Goal: Task Accomplishment & Management: Use online tool/utility

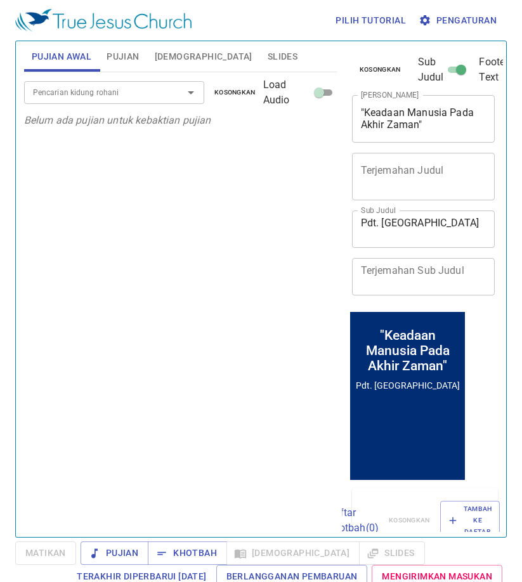
click at [119, 62] on span "Pujian" at bounding box center [122, 57] width 32 height 16
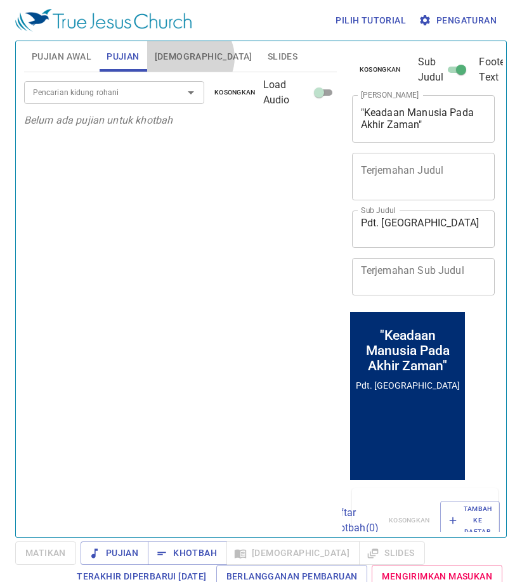
click at [189, 58] on span "[DEMOGRAPHIC_DATA]" at bounding box center [204, 57] width 98 height 16
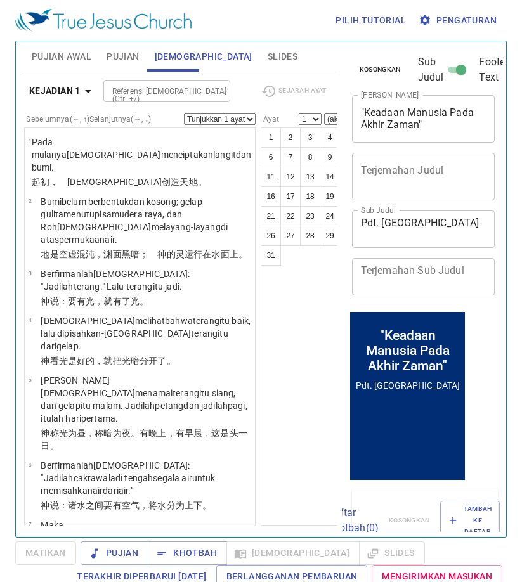
click at [267, 49] on span "Slides" at bounding box center [282, 57] width 30 height 16
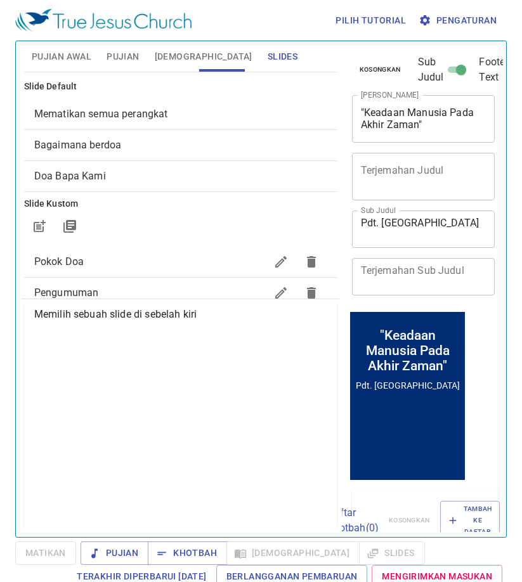
click at [122, 64] on span "Pujian" at bounding box center [122, 57] width 32 height 16
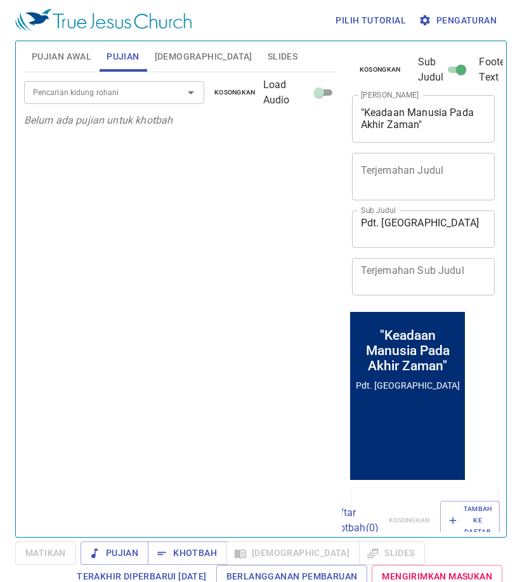
click at [127, 87] on input "Pencarian kidung rohani" at bounding box center [95, 92] width 135 height 15
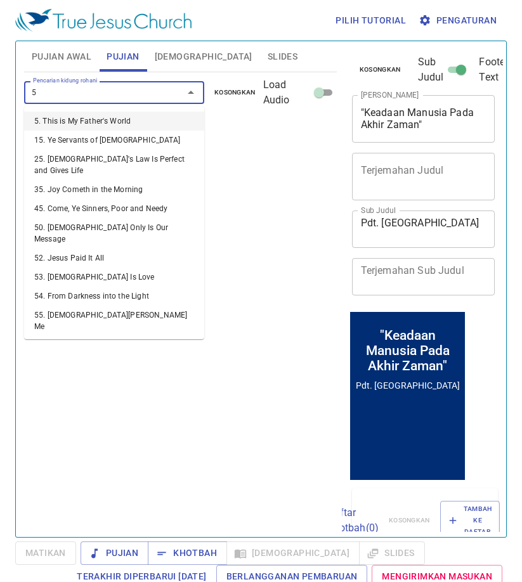
type input "58"
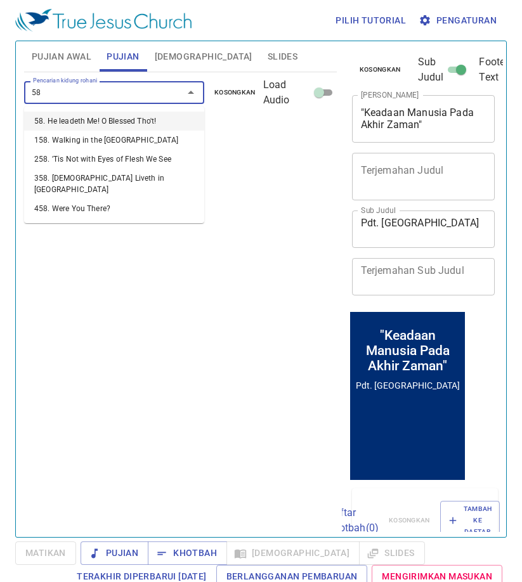
click at [129, 117] on li "58. He leadeth Me! O Blessed Tho't!" at bounding box center [114, 121] width 180 height 19
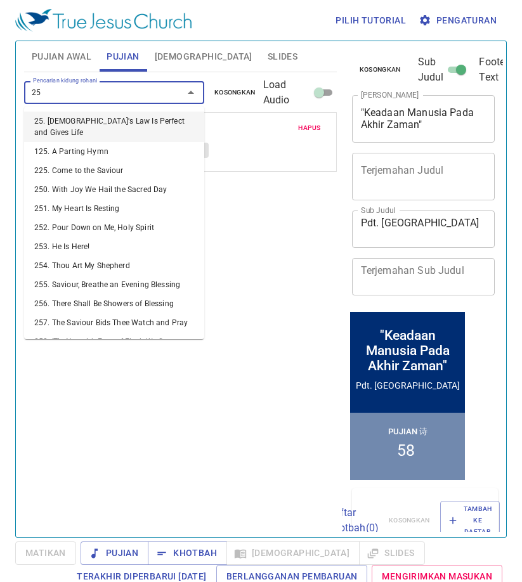
type input "2"
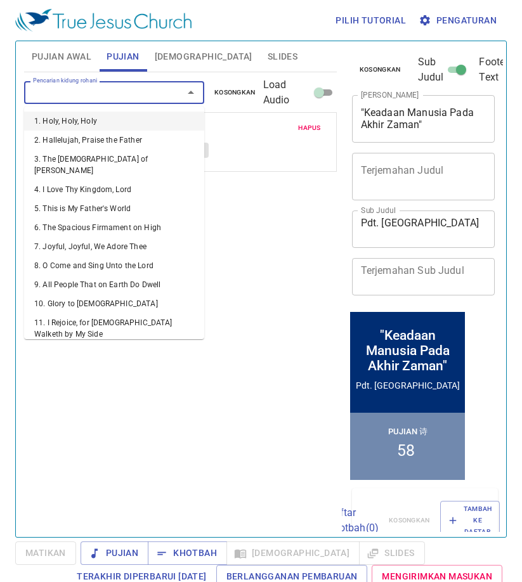
click at [318, 128] on span "Hapus" at bounding box center [309, 127] width 23 height 11
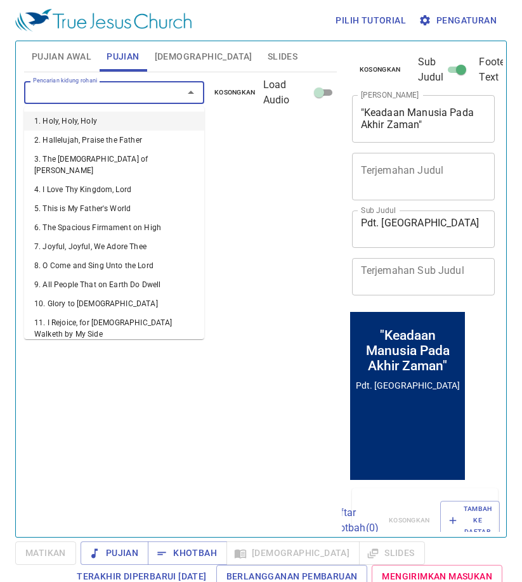
click at [147, 99] on input "Pencarian kidung rohani" at bounding box center [95, 92] width 135 height 15
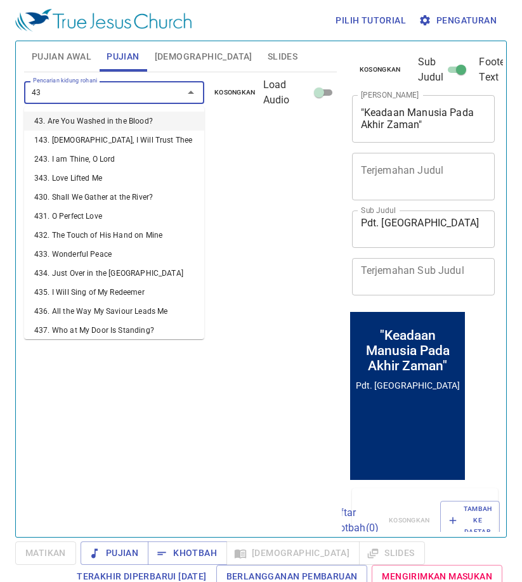
type input "436"
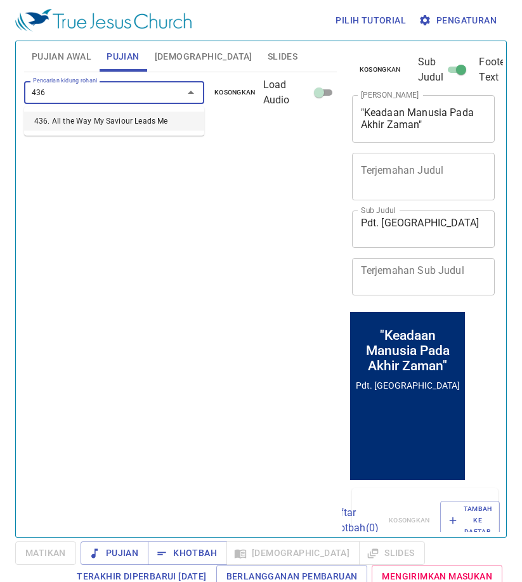
click at [141, 121] on li "436. All the Way My Saviour Leads Me" at bounding box center [114, 121] width 180 height 19
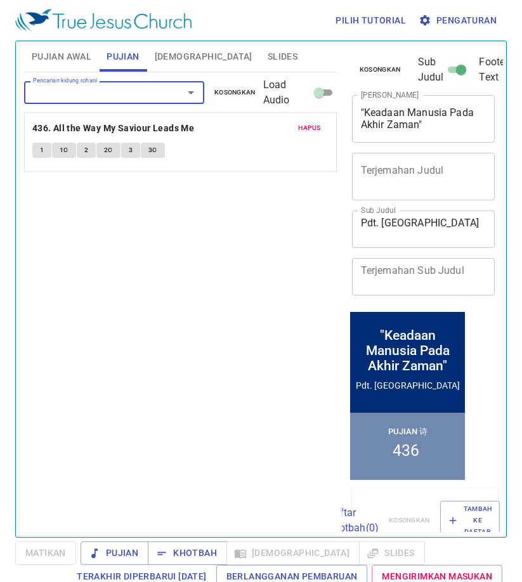
click at [132, 87] on input "Pencarian kidung rohani" at bounding box center [95, 92] width 135 height 15
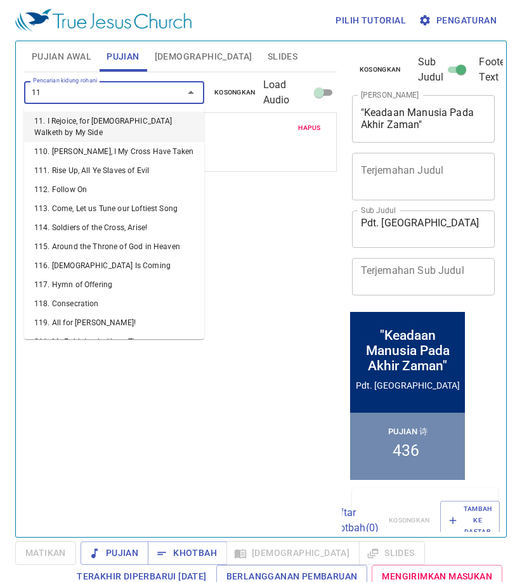
type input "119"
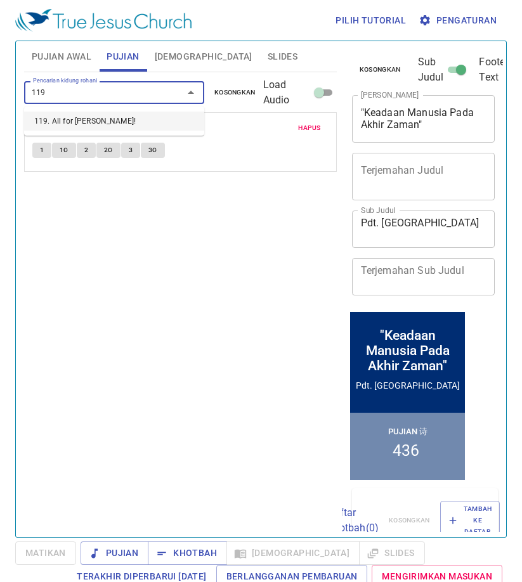
click at [127, 118] on li "119. All for [DEMOGRAPHIC_DATA]!" at bounding box center [114, 121] width 180 height 19
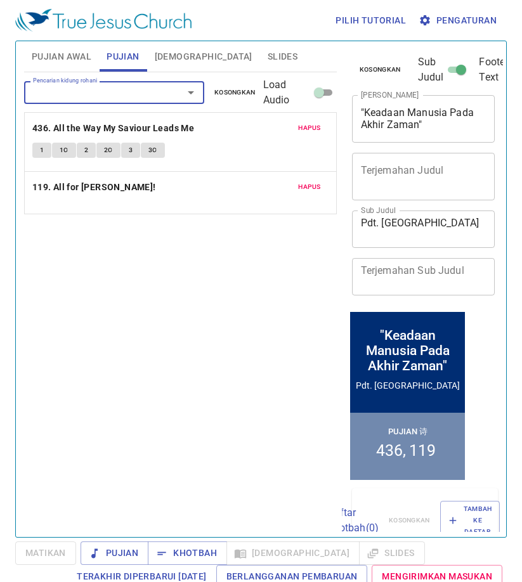
click at [184, 70] on button "[DEMOGRAPHIC_DATA]" at bounding box center [203, 56] width 113 height 30
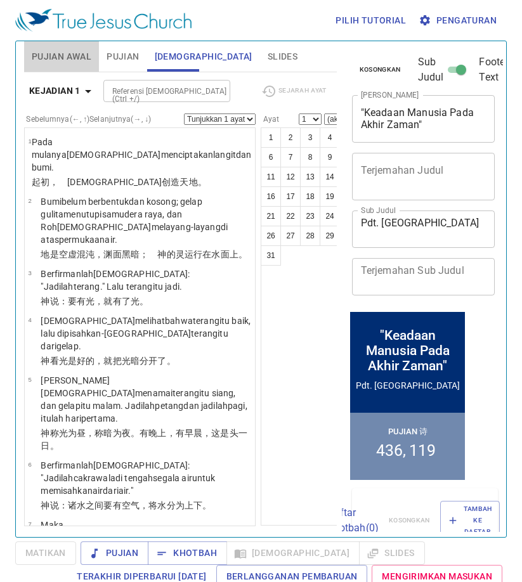
click at [76, 49] on span "Pujian Awal" at bounding box center [62, 57] width 60 height 16
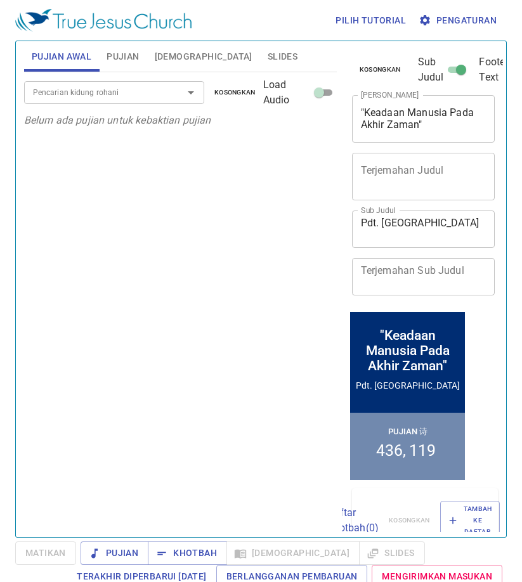
click at [114, 80] on div "Pencarian kidung rohani Pencarian kidung rohani Kosongkan Load Audio" at bounding box center [180, 92] width 312 height 41
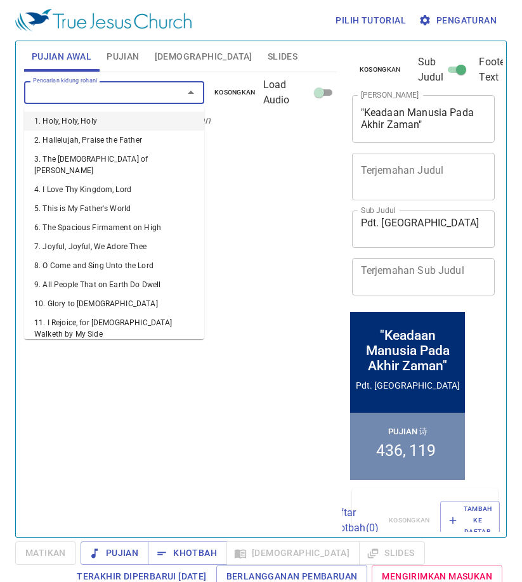
click at [119, 87] on input "Pencarian kidung rohani" at bounding box center [95, 92] width 135 height 15
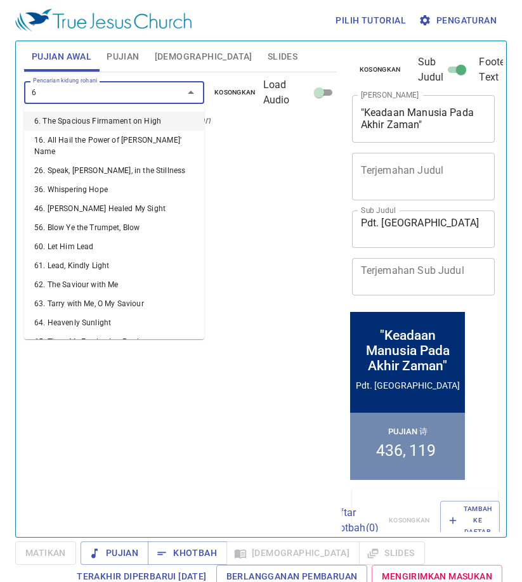
type input "67"
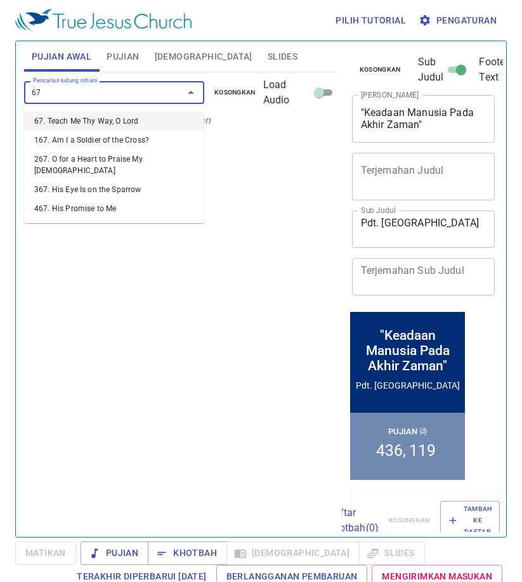
click at [144, 120] on li "67. Teach Me Thy Way, O Lord" at bounding box center [114, 121] width 180 height 19
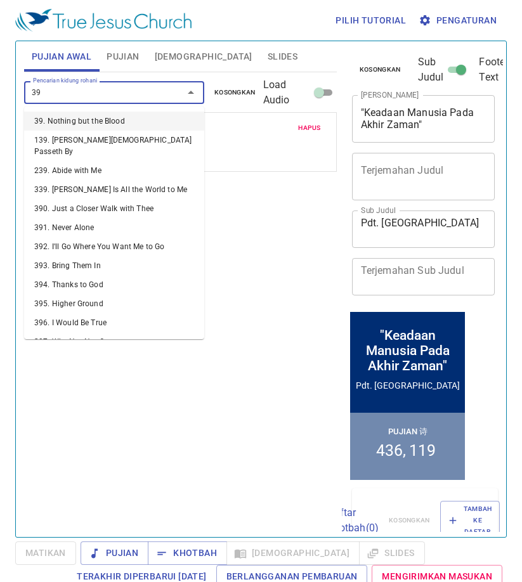
type input "395"
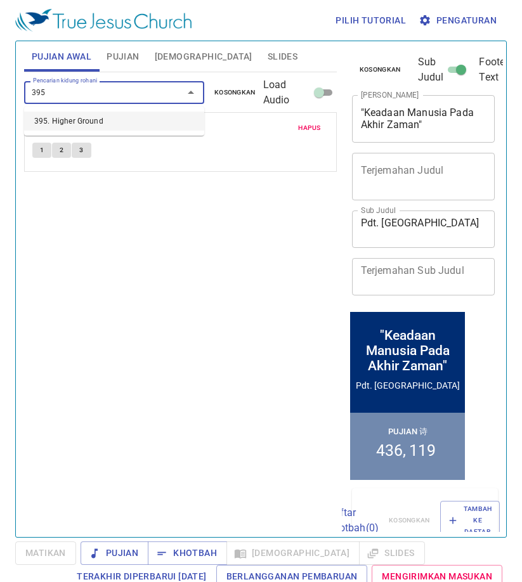
click at [121, 125] on li "395. Higher Ground" at bounding box center [114, 121] width 180 height 19
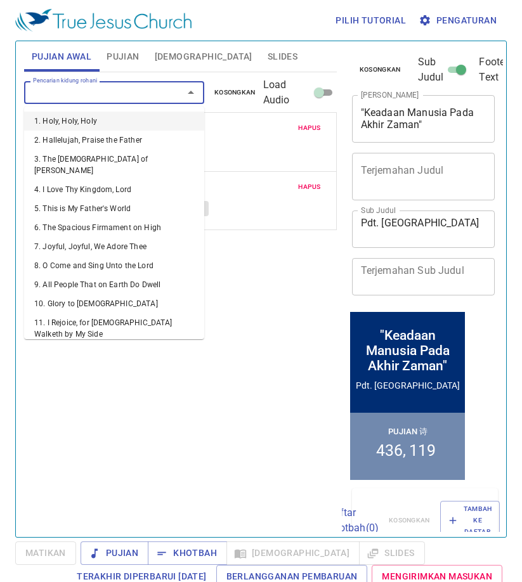
click at [134, 94] on input "Pencarian kidung rohani" at bounding box center [95, 92] width 135 height 15
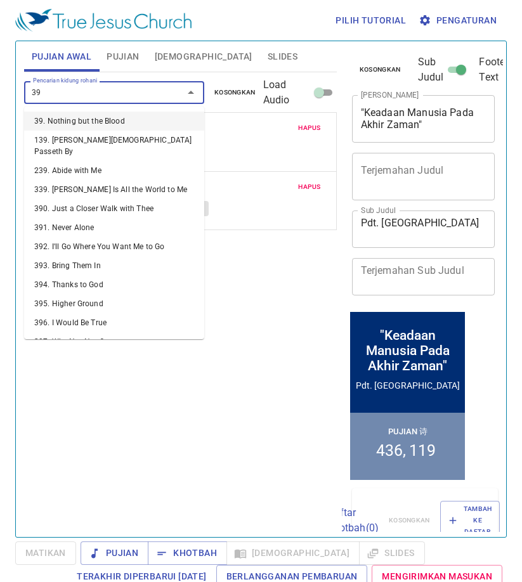
type input "394"
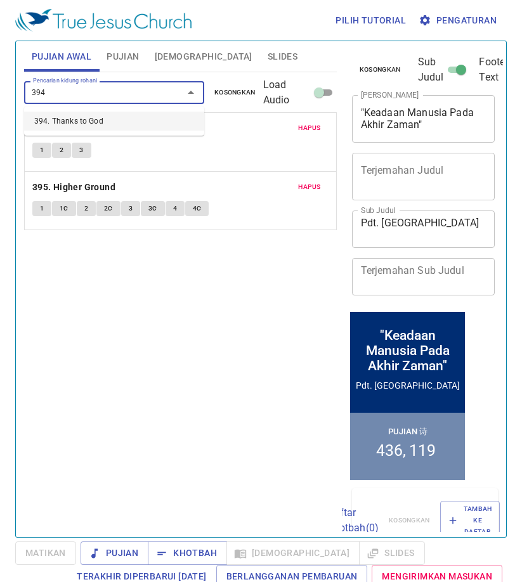
click at [135, 115] on li "394. Thanks to God" at bounding box center [114, 121] width 180 height 19
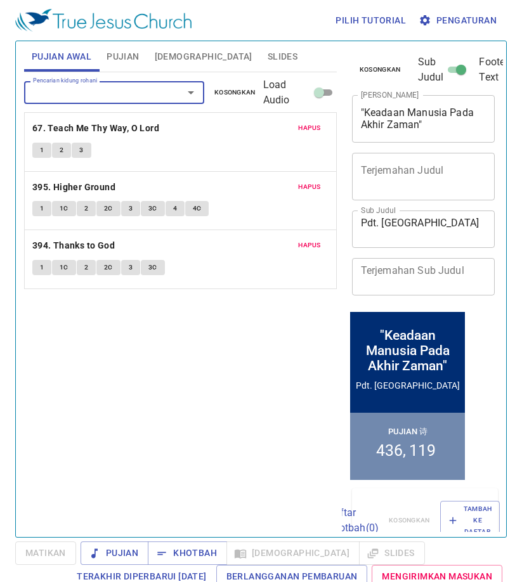
click at [141, 60] on button "Pujian" at bounding box center [123, 56] width 48 height 30
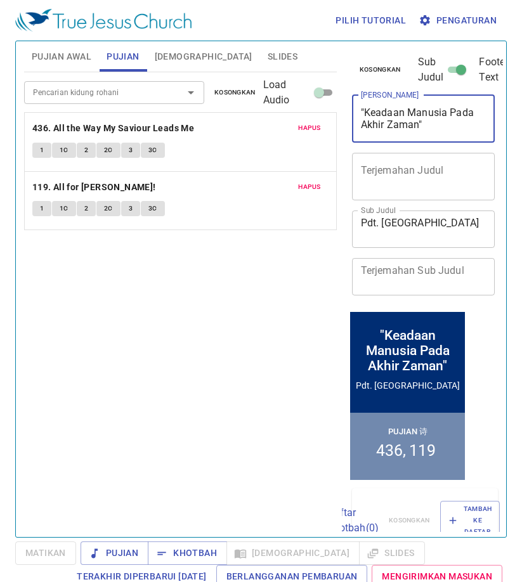
drag, startPoint x: 364, startPoint y: 113, endPoint x: 418, endPoint y: 123, distance: 54.7
click at [418, 123] on textarea ""Keadaan Manusia Pada Akhir Zaman"" at bounding box center [423, 118] width 125 height 24
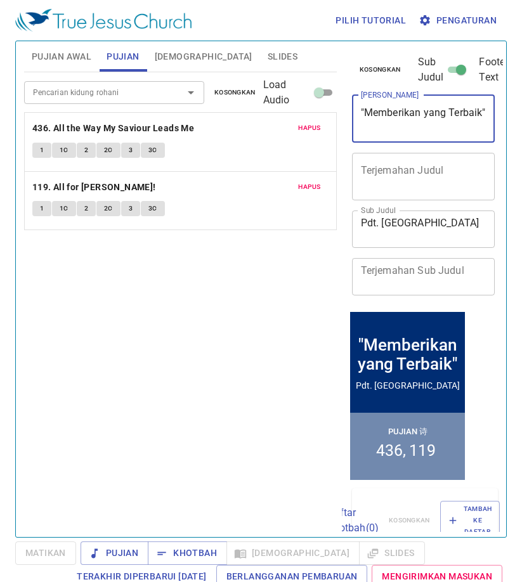
type textarea ""Memberikan yang Terbaik""
click at [264, 283] on div "Pencarian kidung rohani Pencarian kidung rohani Kosongkan Load Audio Hapus 436.…" at bounding box center [180, 299] width 312 height 454
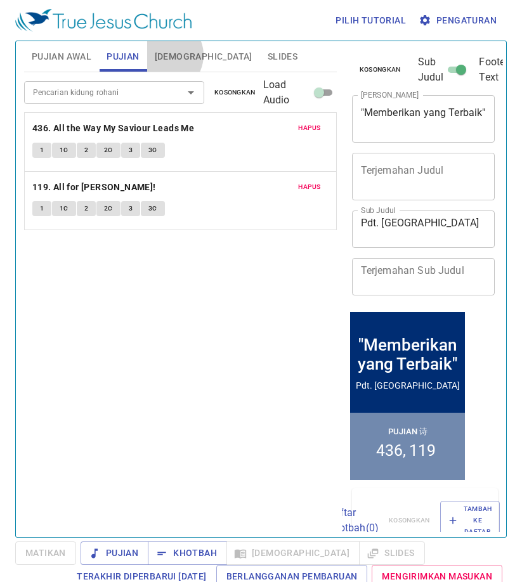
click at [164, 55] on span "[DEMOGRAPHIC_DATA]" at bounding box center [204, 57] width 98 height 16
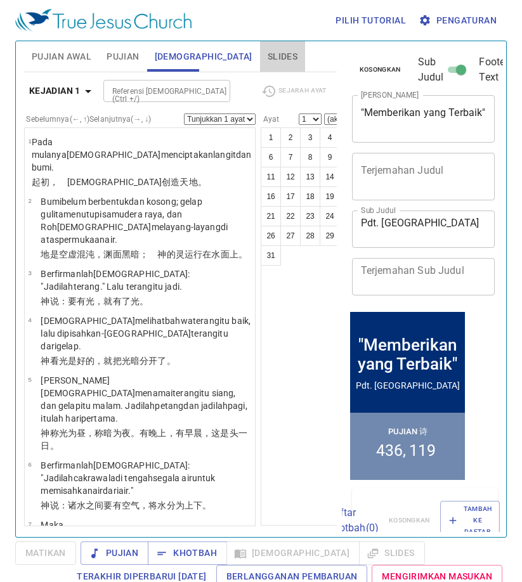
click at [267, 51] on span "Slides" at bounding box center [282, 57] width 30 height 16
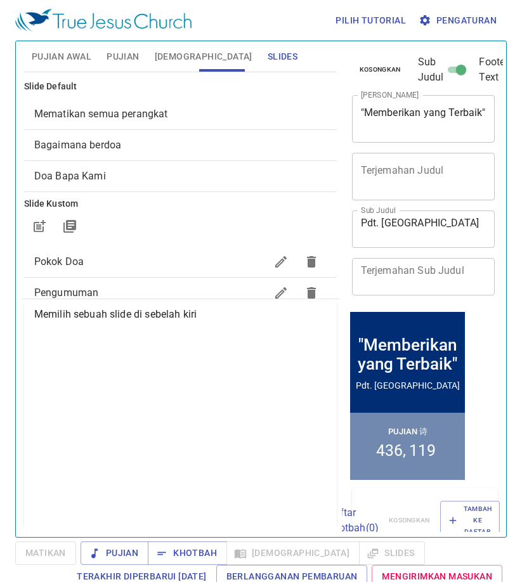
click at [56, 70] on button "Pujian Awal" at bounding box center [61, 56] width 75 height 30
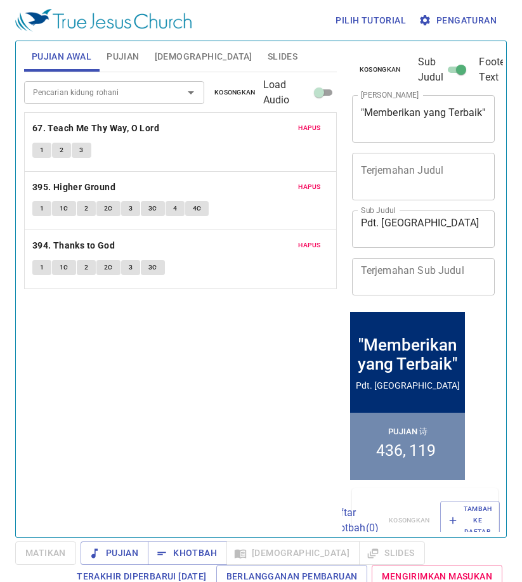
click at [120, 49] on span "Pujian" at bounding box center [122, 57] width 32 height 16
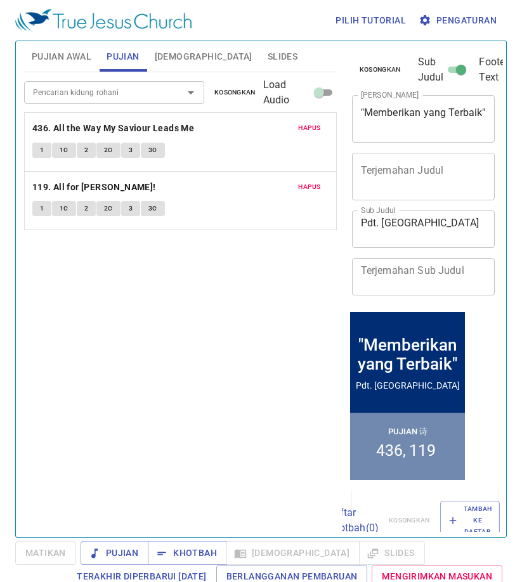
click at [260, 55] on button "Slides" at bounding box center [282, 56] width 45 height 30
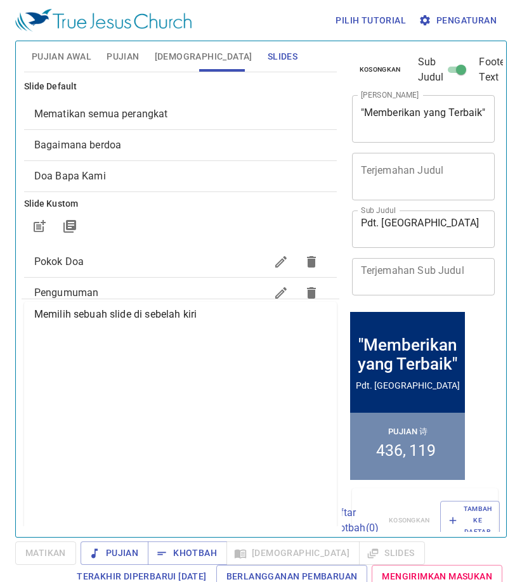
click at [150, 134] on div "Bagaimana berdoa" at bounding box center [180, 145] width 312 height 30
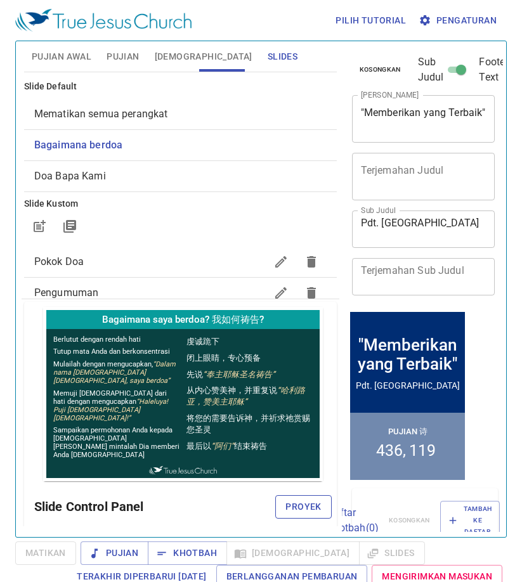
click at [290, 496] on button "Proyek" at bounding box center [303, 506] width 56 height 23
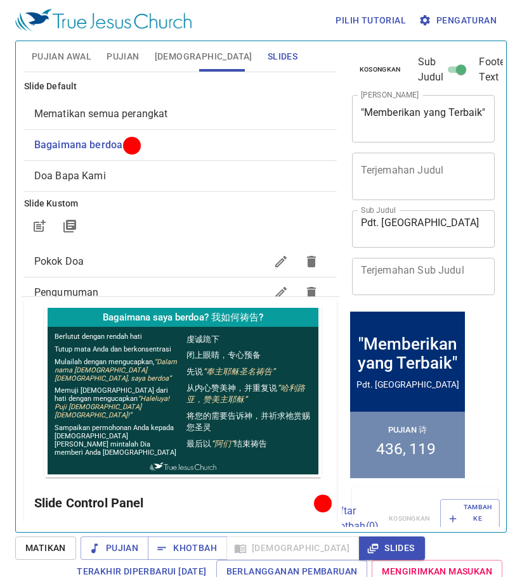
click at [122, 51] on span "Pujian" at bounding box center [122, 57] width 32 height 16
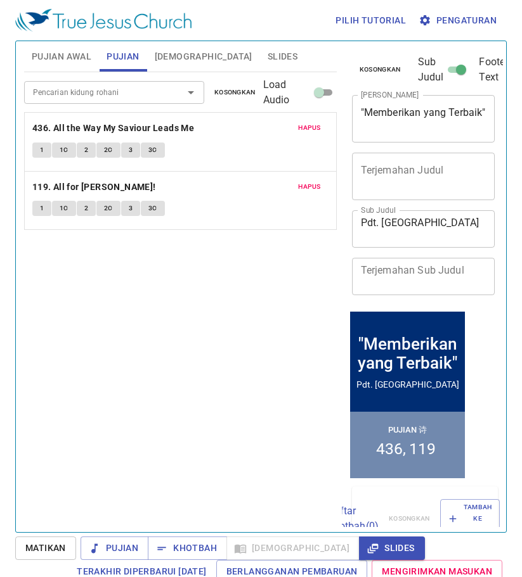
click at [122, 51] on span "Pujian" at bounding box center [122, 57] width 32 height 16
click at [157, 57] on span "[DEMOGRAPHIC_DATA]" at bounding box center [204, 57] width 98 height 16
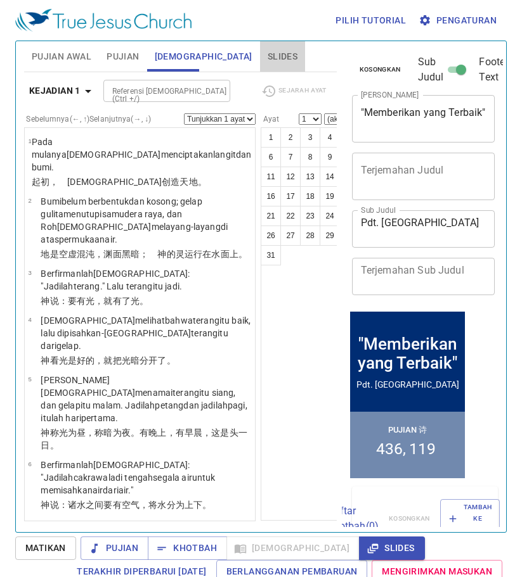
click at [267, 61] on span "Slides" at bounding box center [282, 57] width 30 height 16
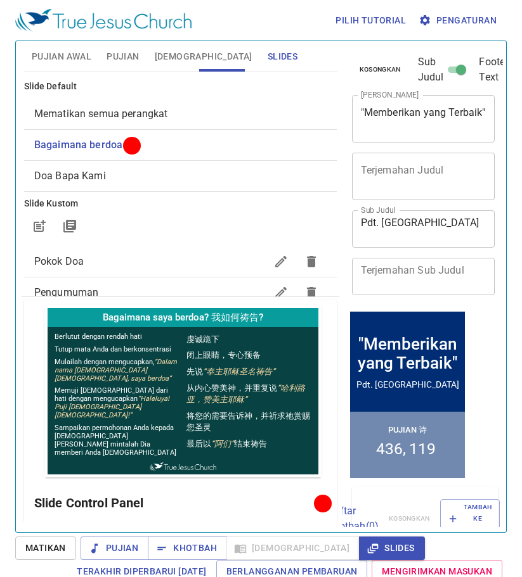
click at [92, 49] on button "Pujian Awal" at bounding box center [61, 56] width 75 height 30
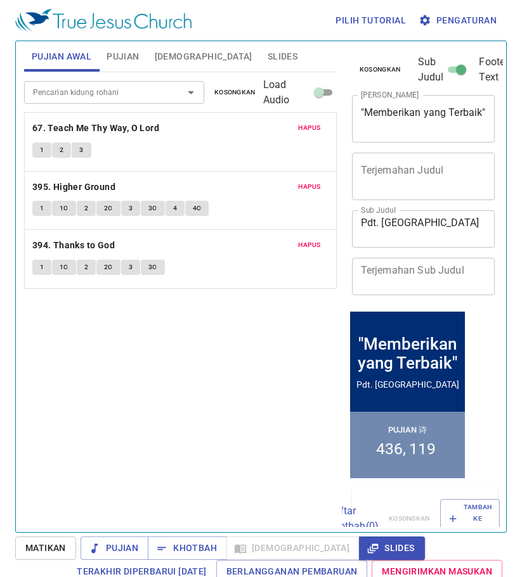
click at [113, 53] on span "Pujian" at bounding box center [122, 57] width 32 height 16
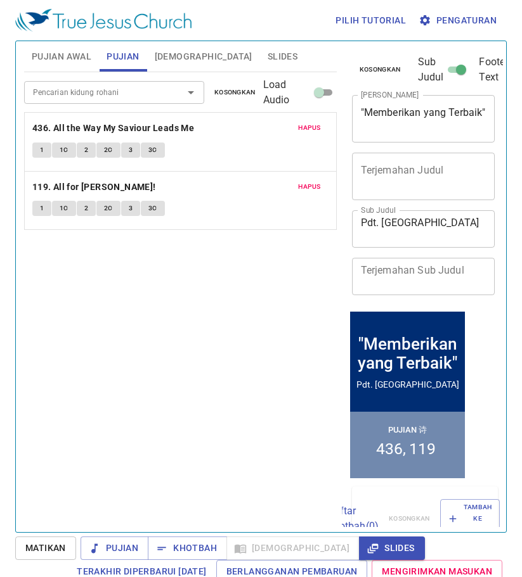
click at [78, 51] on span "Pujian Awal" at bounding box center [62, 57] width 60 height 16
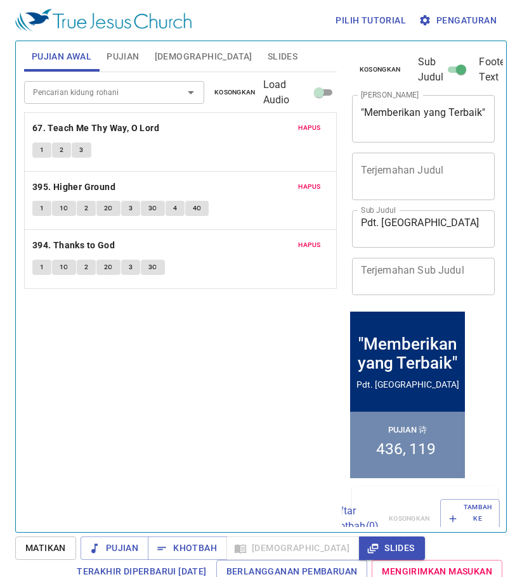
click at [39, 147] on button "1" at bounding box center [41, 150] width 19 height 15
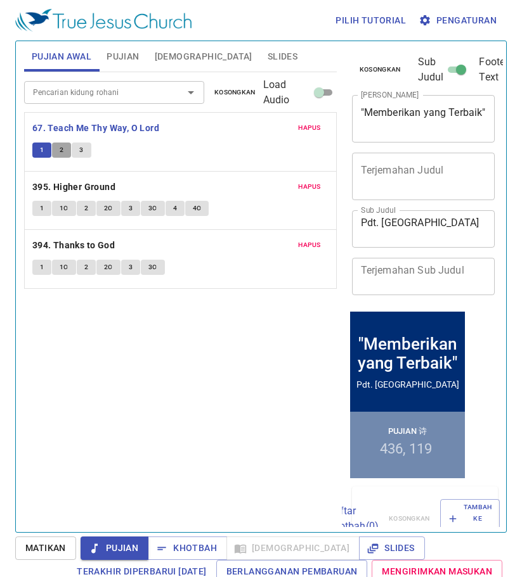
click at [56, 144] on button "2" at bounding box center [61, 150] width 19 height 15
click at [82, 147] on span "3" at bounding box center [81, 149] width 4 height 11
click at [41, 207] on span "1" at bounding box center [42, 208] width 4 height 11
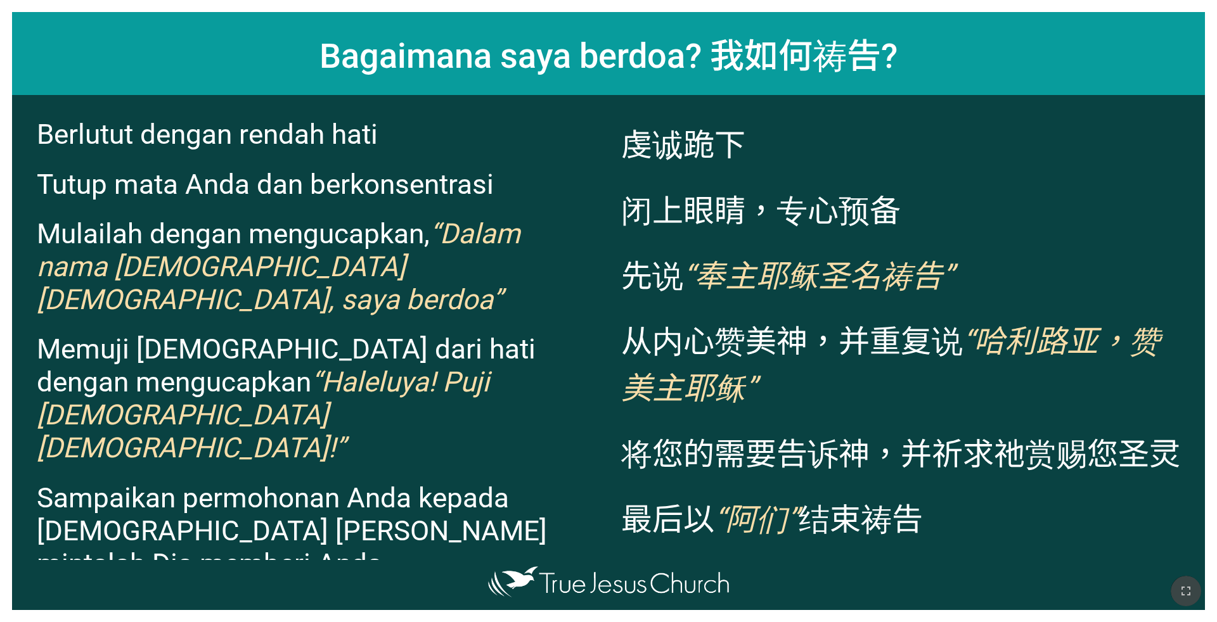
drag, startPoint x: 1191, startPoint y: 585, endPoint x: 1194, endPoint y: 620, distance: 35.6
click at [1192, 585] on icon "button" at bounding box center [1185, 591] width 15 height 15
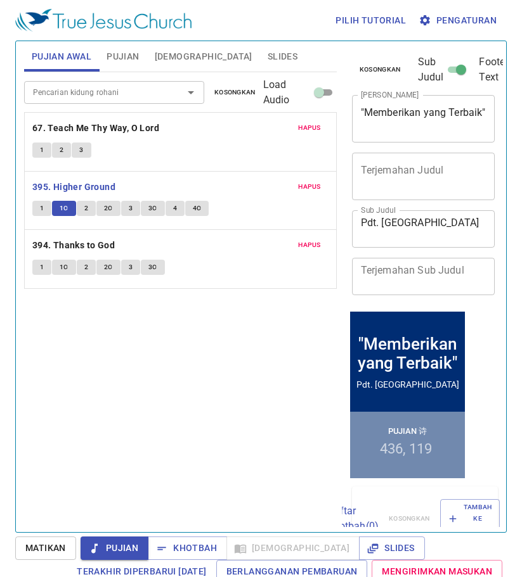
click at [90, 207] on button "2" at bounding box center [86, 208] width 19 height 15
click at [105, 204] on span "2C" at bounding box center [108, 208] width 9 height 11
click at [129, 204] on span "3" at bounding box center [131, 208] width 4 height 11
click at [131, 212] on span "3" at bounding box center [131, 208] width 4 height 11
click at [155, 208] on span "3C" at bounding box center [152, 208] width 9 height 11
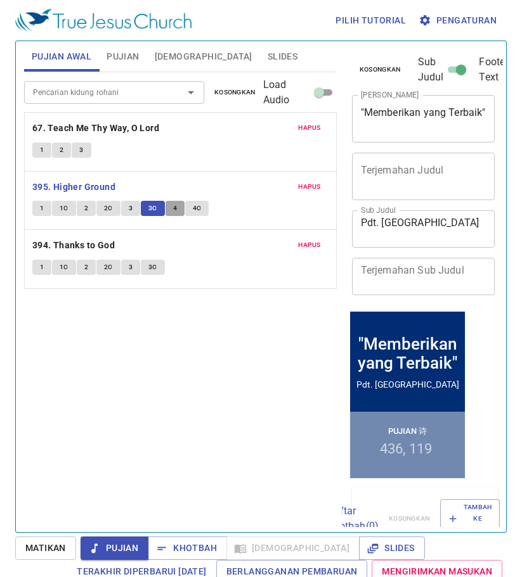
click at [168, 207] on button "4" at bounding box center [174, 208] width 19 height 15
click at [198, 206] on span "4C" at bounding box center [197, 208] width 9 height 11
click at [39, 263] on button "1" at bounding box center [41, 267] width 19 height 15
click at [70, 263] on button "1C" at bounding box center [64, 267] width 24 height 15
click at [86, 264] on span "2" at bounding box center [86, 267] width 4 height 11
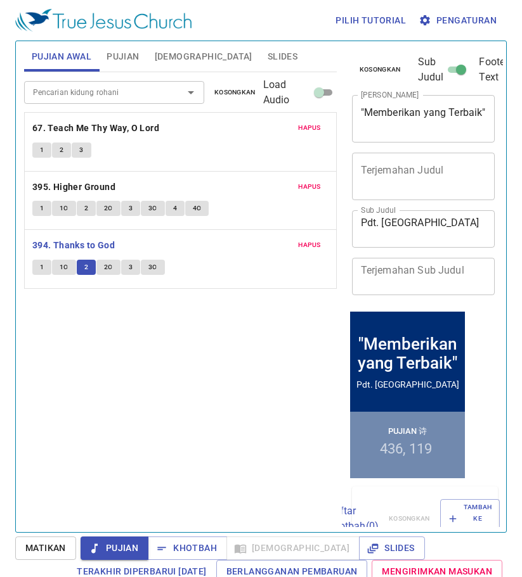
click at [89, 267] on button "2" at bounding box center [86, 267] width 19 height 15
click at [106, 262] on span "2C" at bounding box center [108, 267] width 9 height 11
click at [129, 267] on span "3" at bounding box center [131, 267] width 4 height 11
click at [150, 266] on span "3C" at bounding box center [152, 267] width 9 height 11
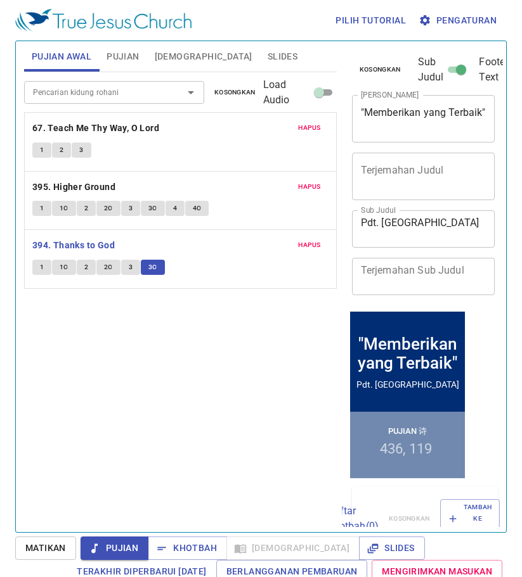
click at [267, 53] on span "Slides" at bounding box center [282, 57] width 30 height 16
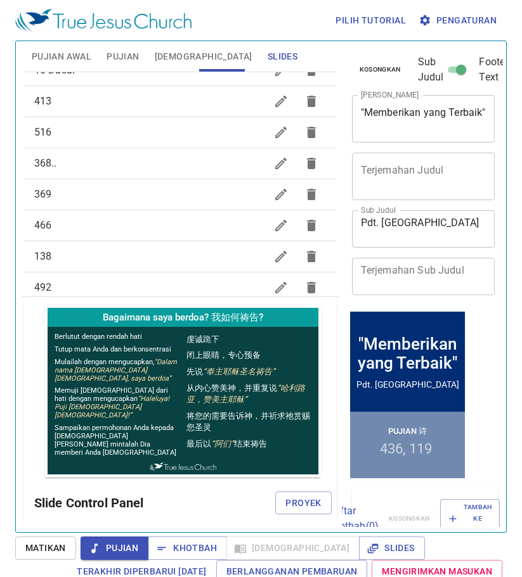
scroll to position [127, 0]
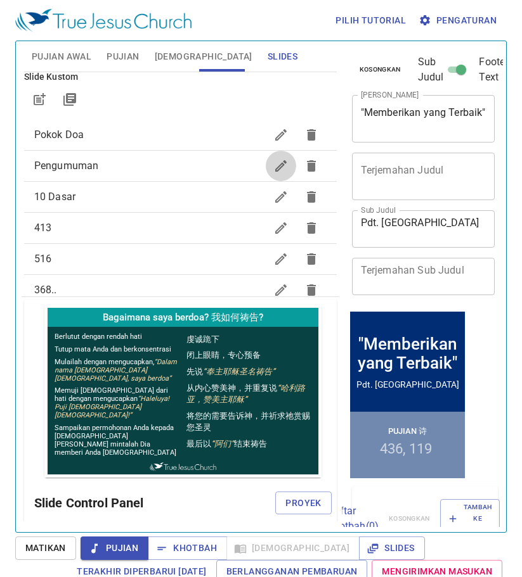
click at [273, 164] on icon "button" at bounding box center [280, 165] width 15 height 15
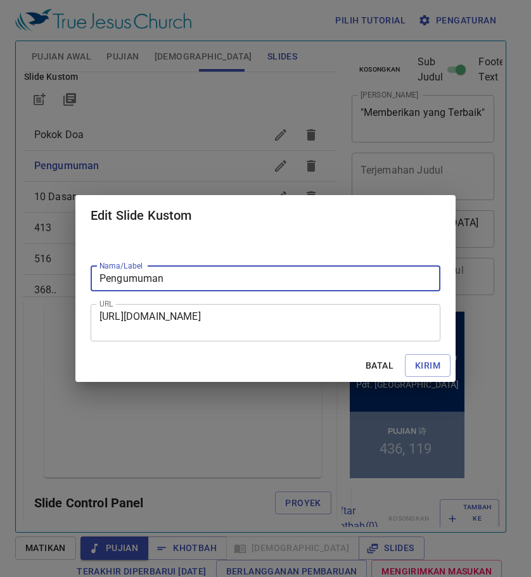
click at [181, 320] on textarea "https://docs.google.com/presentation/d/1-om3bu6SqEHUOvszIaoFnEIG3gJNh1VUBGKaknC…" at bounding box center [265, 323] width 332 height 24
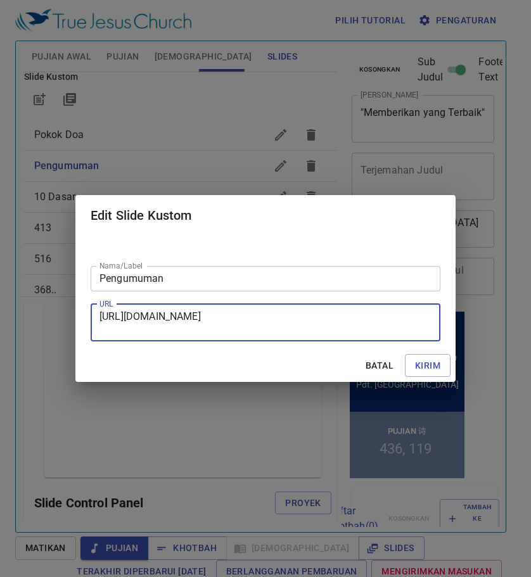
click at [181, 320] on textarea "https://docs.google.com/presentation/d/1-om3bu6SqEHUOvszIaoFnEIG3gJNh1VUBGKaknC…" at bounding box center [265, 323] width 332 height 24
click at [372, 361] on span "Batal" at bounding box center [379, 366] width 30 height 16
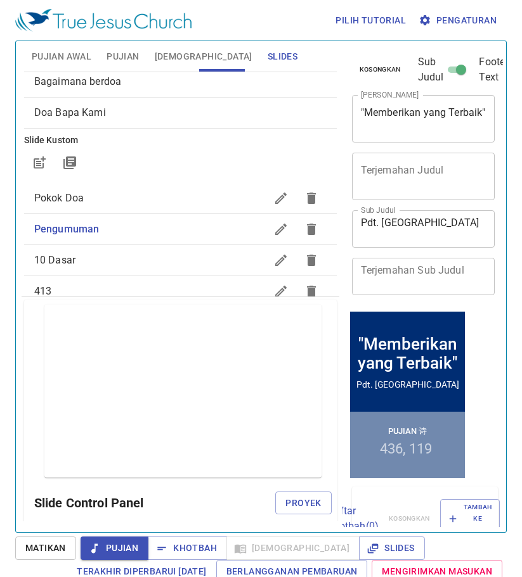
scroll to position [127, 0]
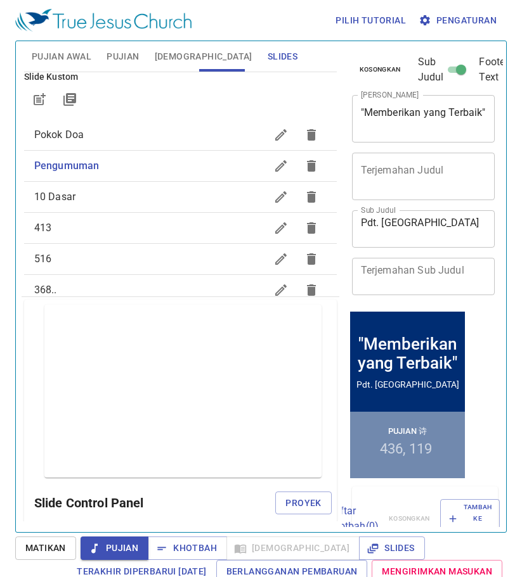
click at [212, 201] on span "10 Dasar" at bounding box center [149, 196] width 231 height 15
click at [287, 497] on span "Proyek" at bounding box center [302, 504] width 35 height 16
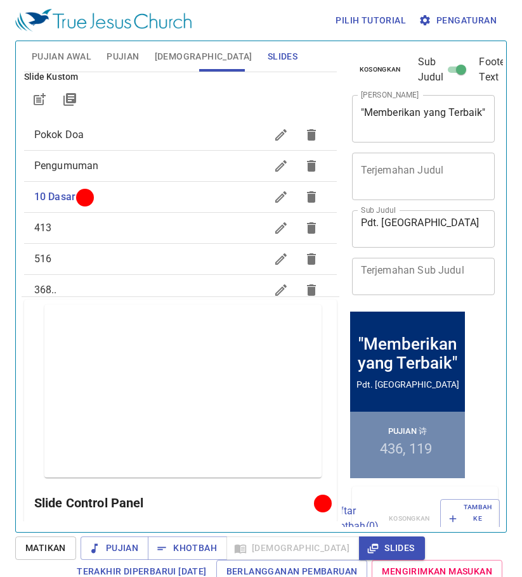
scroll to position [0, 0]
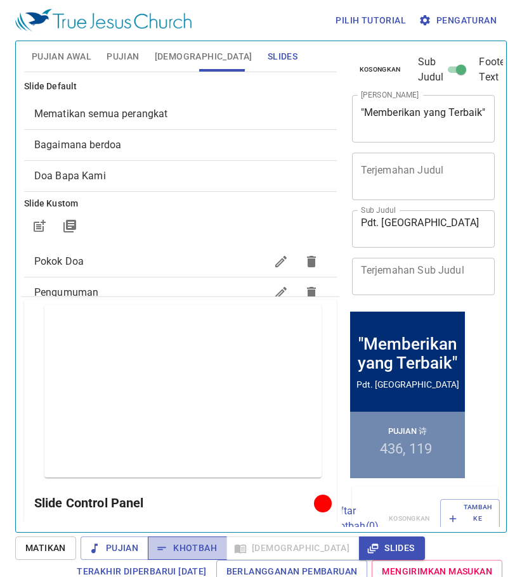
click at [200, 547] on span "Khotbah" at bounding box center [187, 549] width 59 height 16
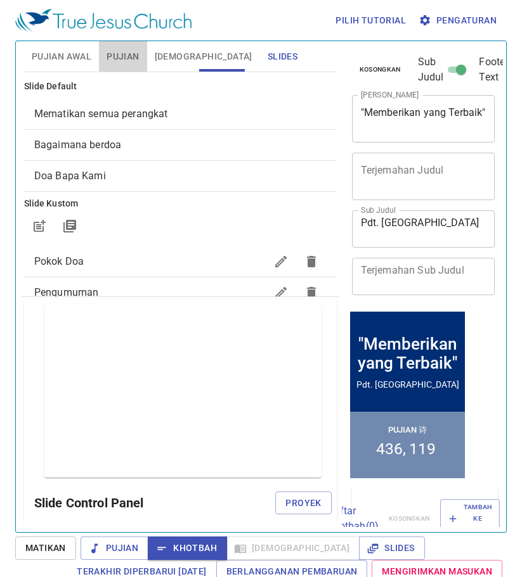
click at [120, 42] on button "Pujian" at bounding box center [123, 56] width 48 height 30
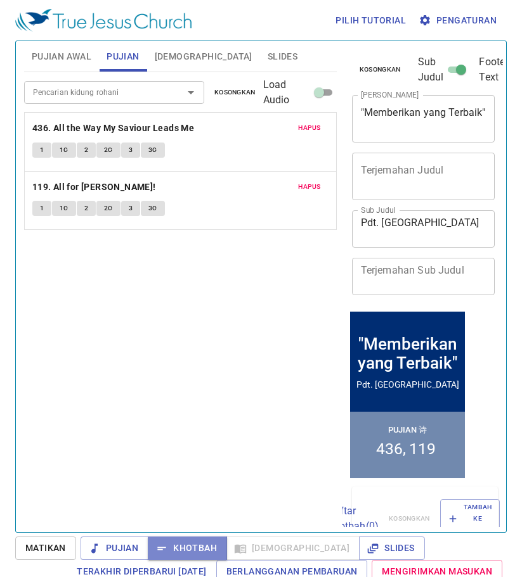
click at [197, 541] on span "Khotbah" at bounding box center [187, 549] width 59 height 16
click at [196, 541] on span "Khotbah" at bounding box center [187, 549] width 59 height 16
click at [242, 375] on div "Pencarian kidung rohani Pencarian kidung rohani Kosongkan Load Audio Hapus 436.…" at bounding box center [180, 296] width 312 height 449
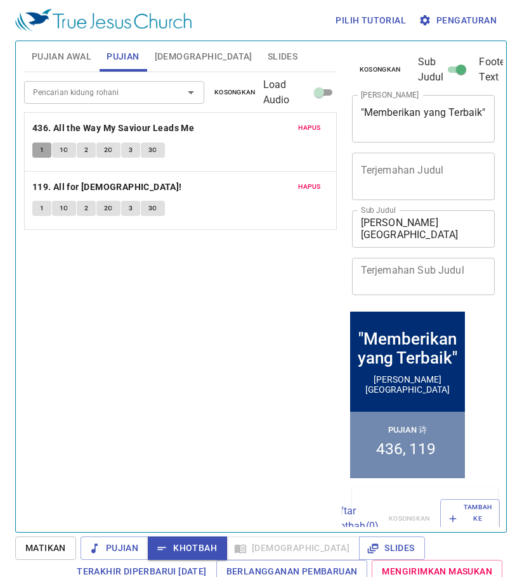
click at [41, 148] on span "1" at bounding box center [42, 149] width 4 height 11
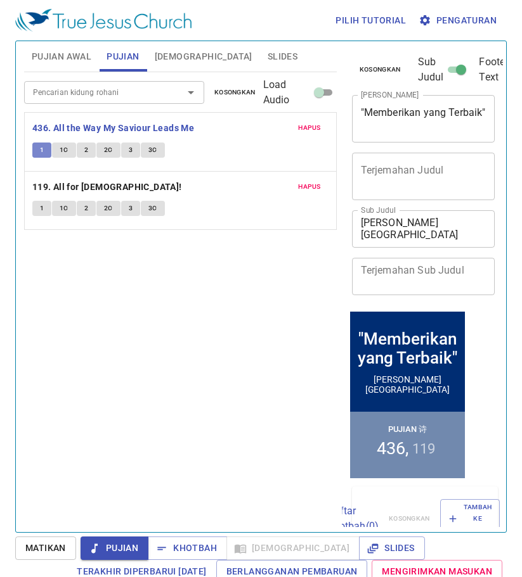
click at [41, 148] on span "1" at bounding box center [42, 149] width 4 height 11
click at [65, 143] on button "1C" at bounding box center [64, 150] width 24 height 15
click at [82, 146] on button "2" at bounding box center [86, 150] width 19 height 15
click at [267, 54] on span "Slides" at bounding box center [282, 57] width 30 height 16
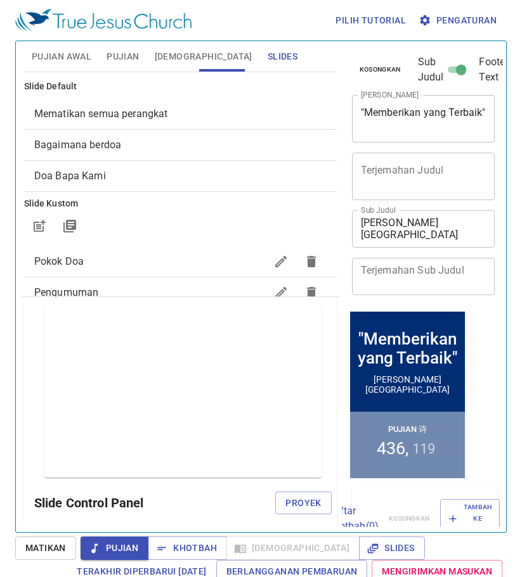
click at [56, 60] on span "Pujian Awal" at bounding box center [62, 57] width 60 height 16
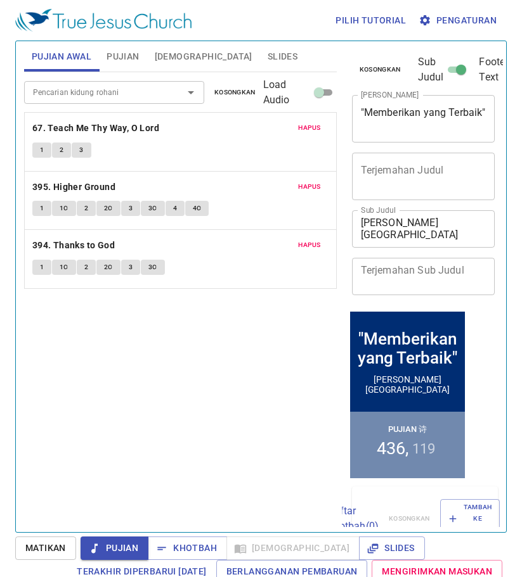
click at [115, 50] on span "Pujian" at bounding box center [122, 57] width 32 height 16
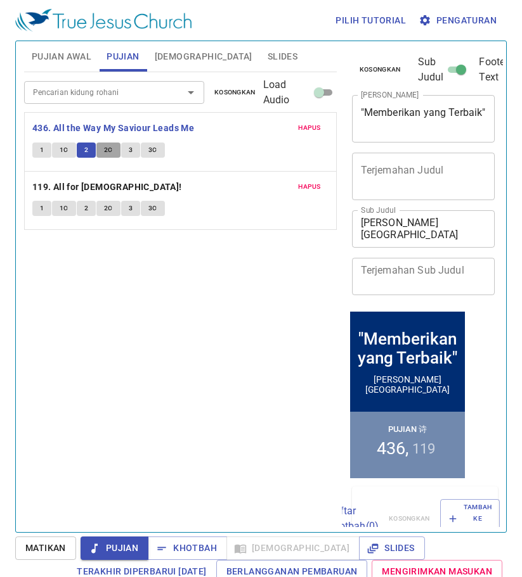
click at [109, 148] on span "2C" at bounding box center [108, 149] width 9 height 11
click at [129, 146] on span "3" at bounding box center [131, 149] width 4 height 11
click at [151, 148] on span "3C" at bounding box center [152, 149] width 9 height 11
click at [160, 48] on button "[DEMOGRAPHIC_DATA]" at bounding box center [203, 56] width 113 height 30
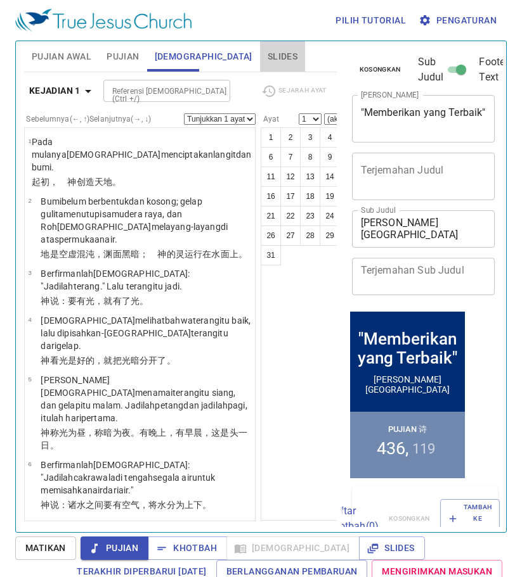
click at [260, 55] on button "Slides" at bounding box center [282, 56] width 45 height 30
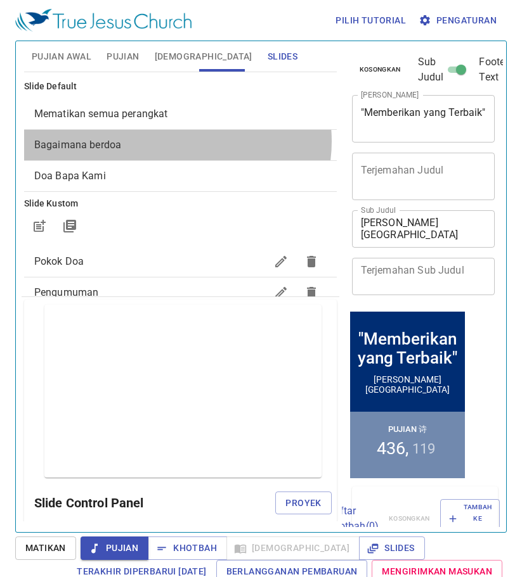
click at [177, 141] on span "Bagaimana berdoa" at bounding box center [180, 145] width 292 height 15
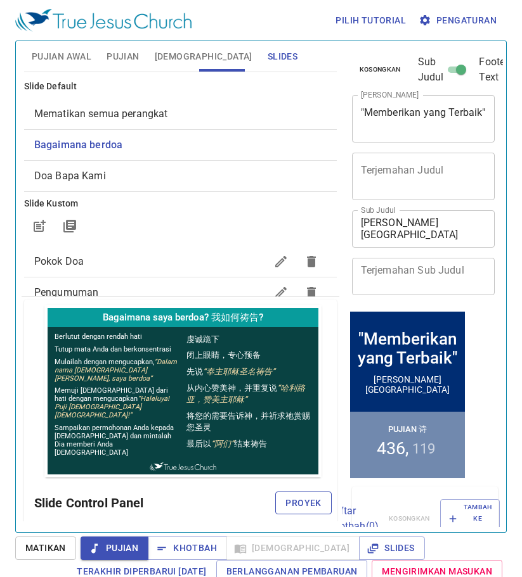
click at [296, 509] on span "Proyek" at bounding box center [302, 504] width 35 height 16
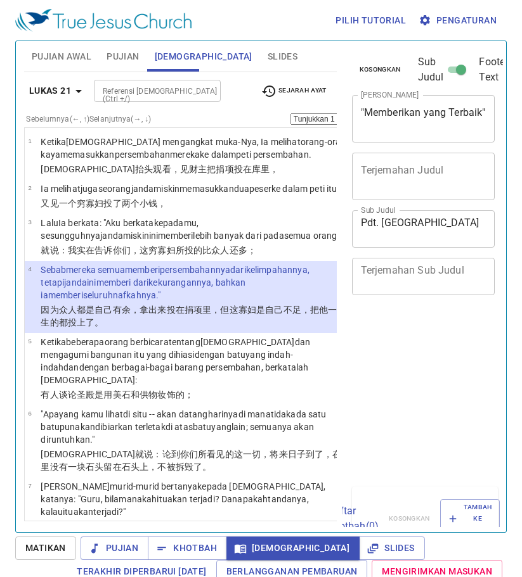
select select "4"
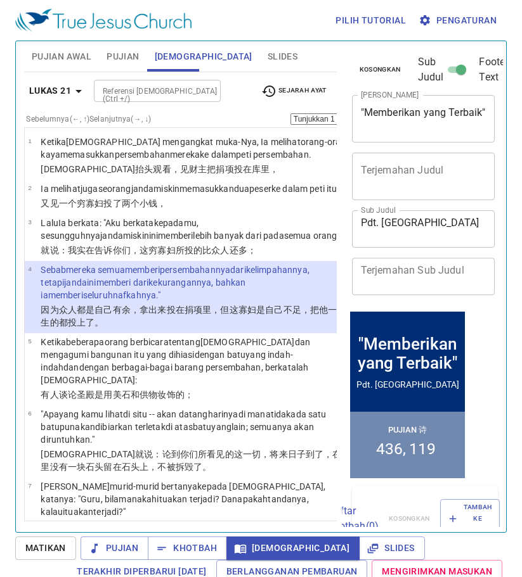
scroll to position [63, 0]
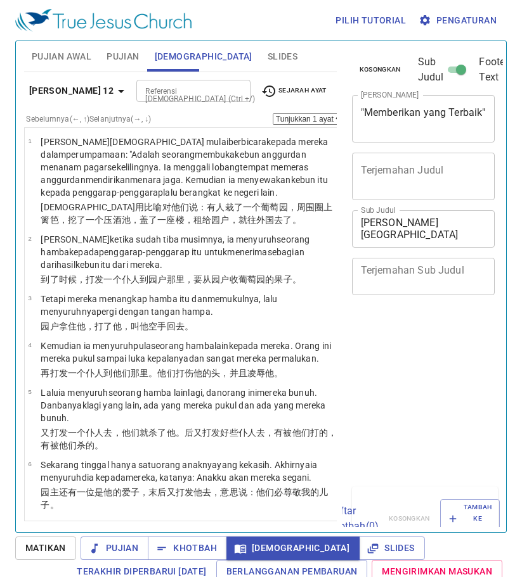
select select "44"
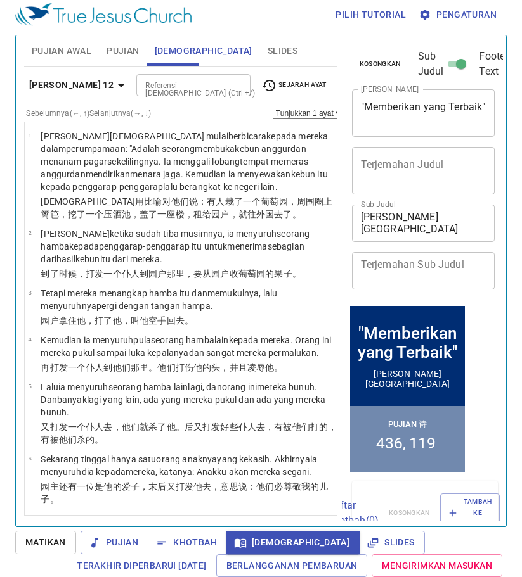
scroll to position [3647, 0]
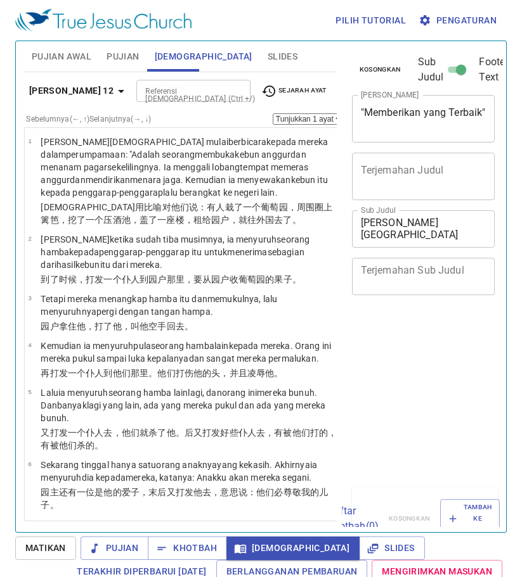
select select "44"
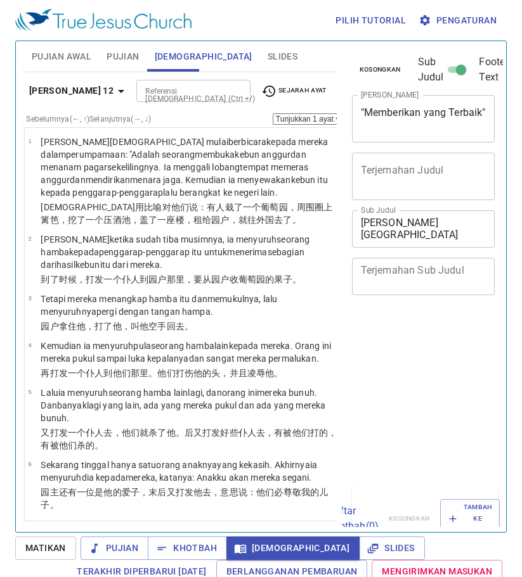
scroll to position [6, 0]
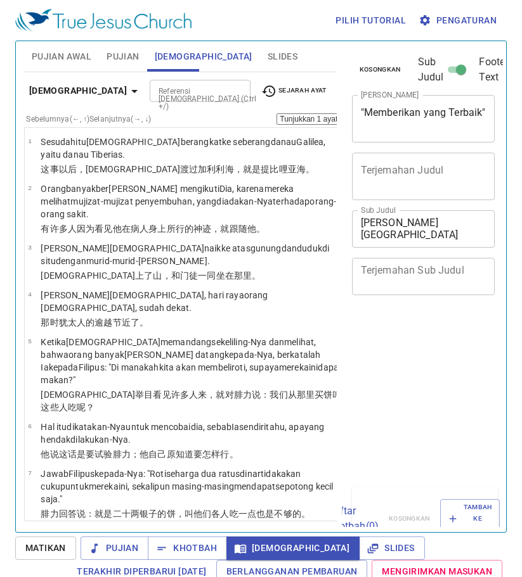
select select "11"
select select "13"
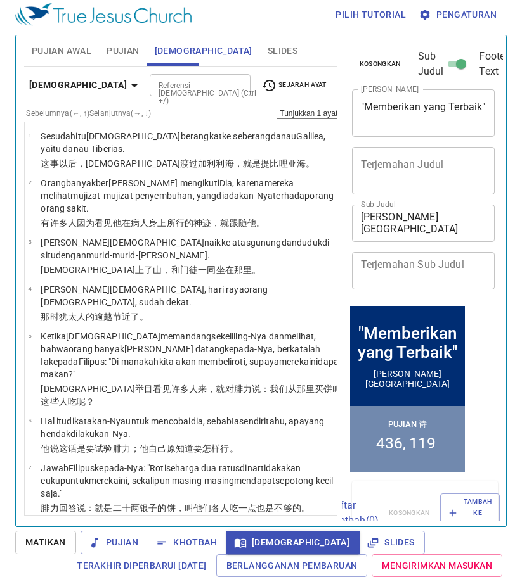
scroll to position [769, 0]
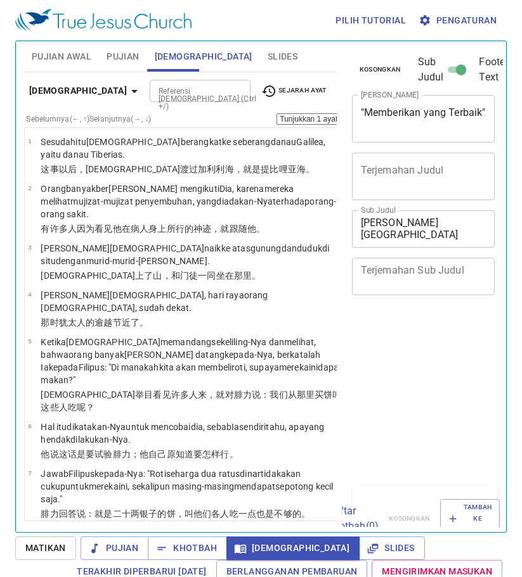
select select "13"
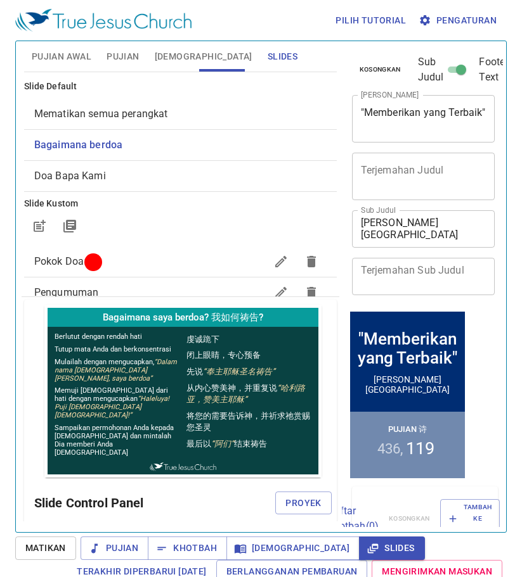
click at [298, 500] on span "Proyek" at bounding box center [302, 504] width 35 height 16
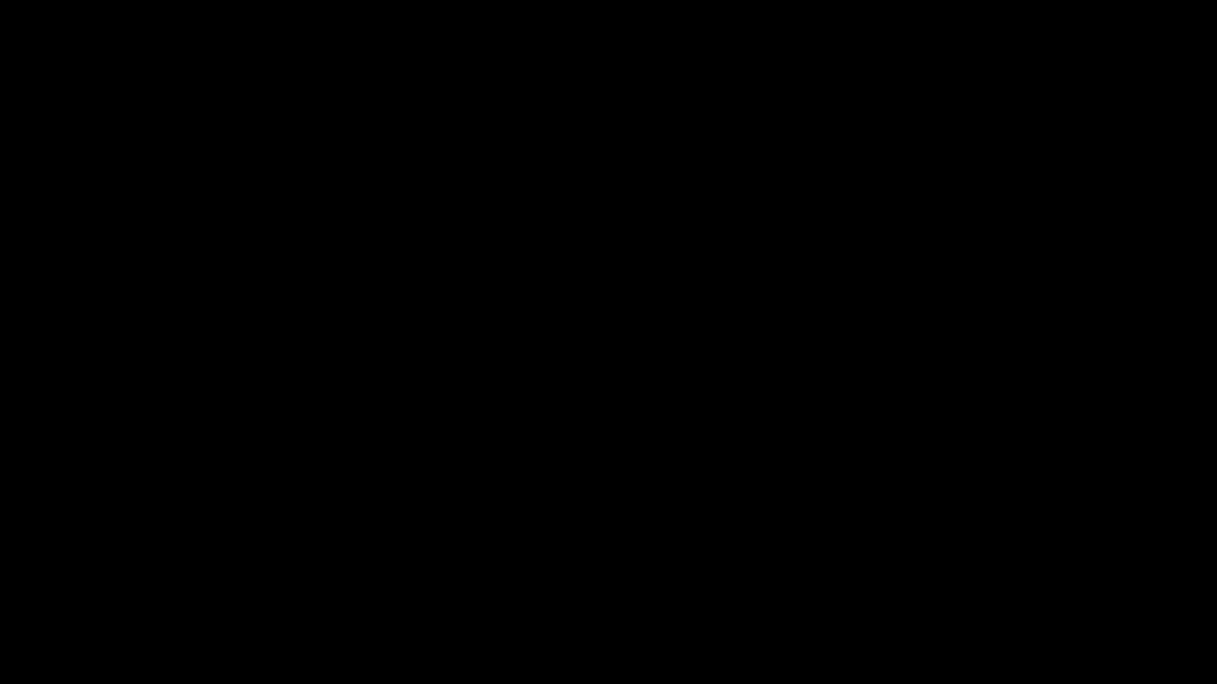
drag, startPoint x: 75, startPoint y: 671, endPoint x: 75, endPoint y: 683, distance: 12.1
click at [75, 683] on div at bounding box center [608, 342] width 1217 height 684
